Goal: Information Seeking & Learning: Understand process/instructions

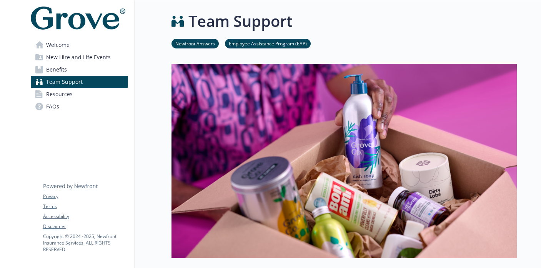
click at [99, 66] on link "Benefits" at bounding box center [79, 69] width 97 height 12
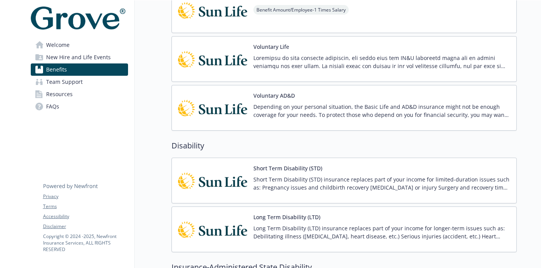
scroll to position [468, 0]
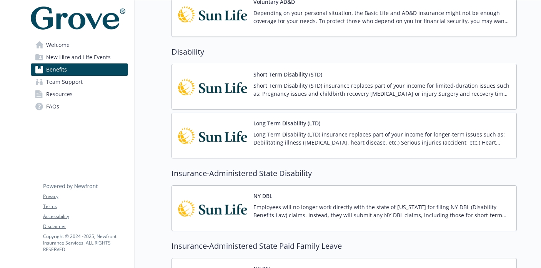
click at [321, 92] on p "Short Term Disability (STD) insurance replaces part of your income for limited-…" at bounding box center [382, 90] width 257 height 16
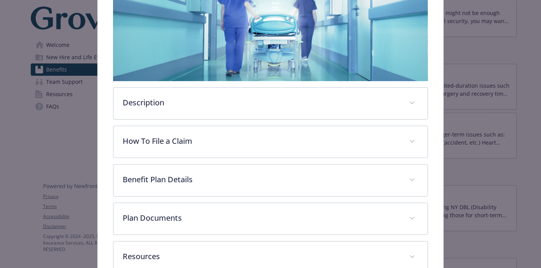
scroll to position [196, 0]
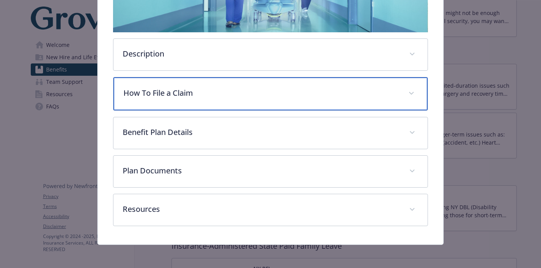
click at [236, 94] on p "How To File a Claim" at bounding box center [260, 93] width 275 height 12
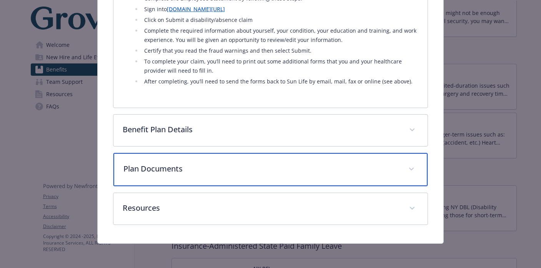
scroll to position [514, 0]
click at [210, 173] on p "Plan Documents" at bounding box center [260, 169] width 275 height 12
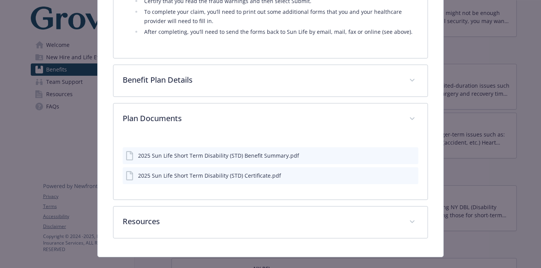
scroll to position [572, 0]
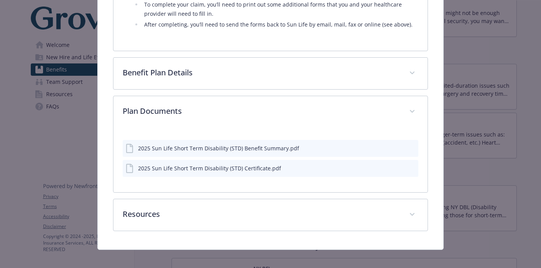
click at [316, 130] on div "2025 Sun Life Short Term Disability (STD) Benefit Summary.pdf 2025 Sun Life Sho…" at bounding box center [270, 155] width 295 height 55
click at [412, 147] on icon "preview file" at bounding box center [411, 147] width 7 height 5
